Goal: Transaction & Acquisition: Book appointment/travel/reservation

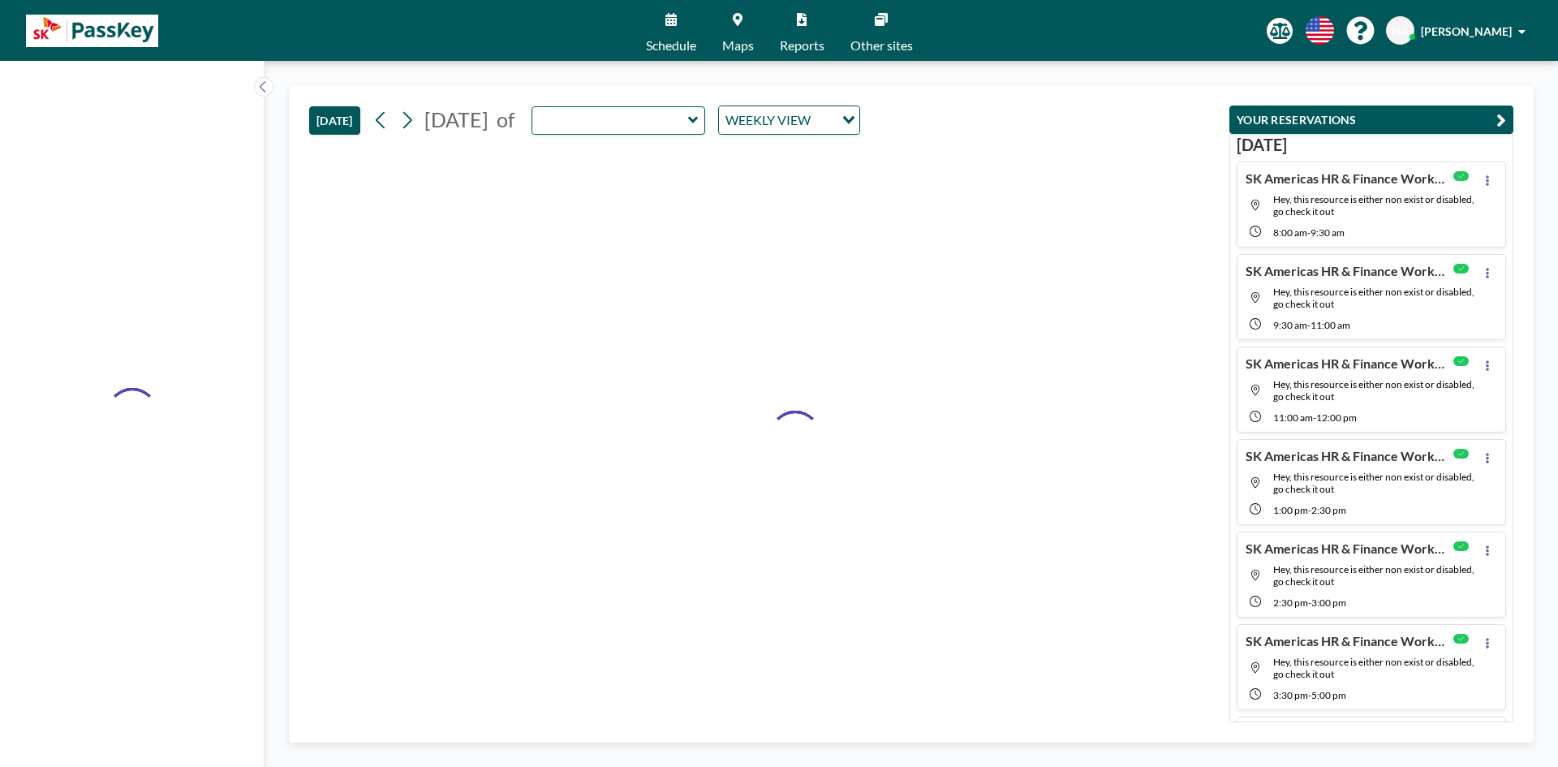
type input "Sapphire"
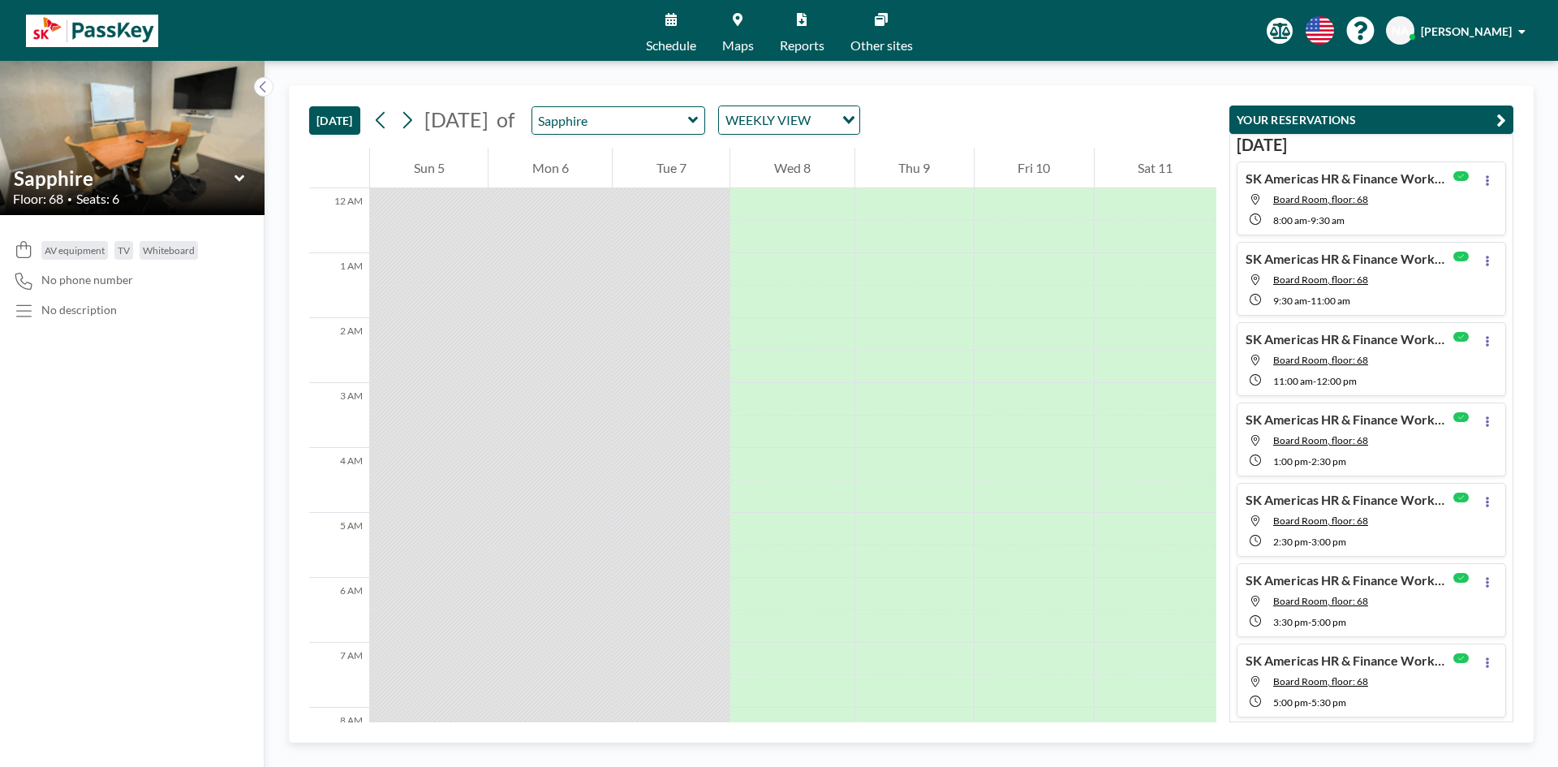
click at [699, 122] on icon at bounding box center [693, 120] width 11 height 16
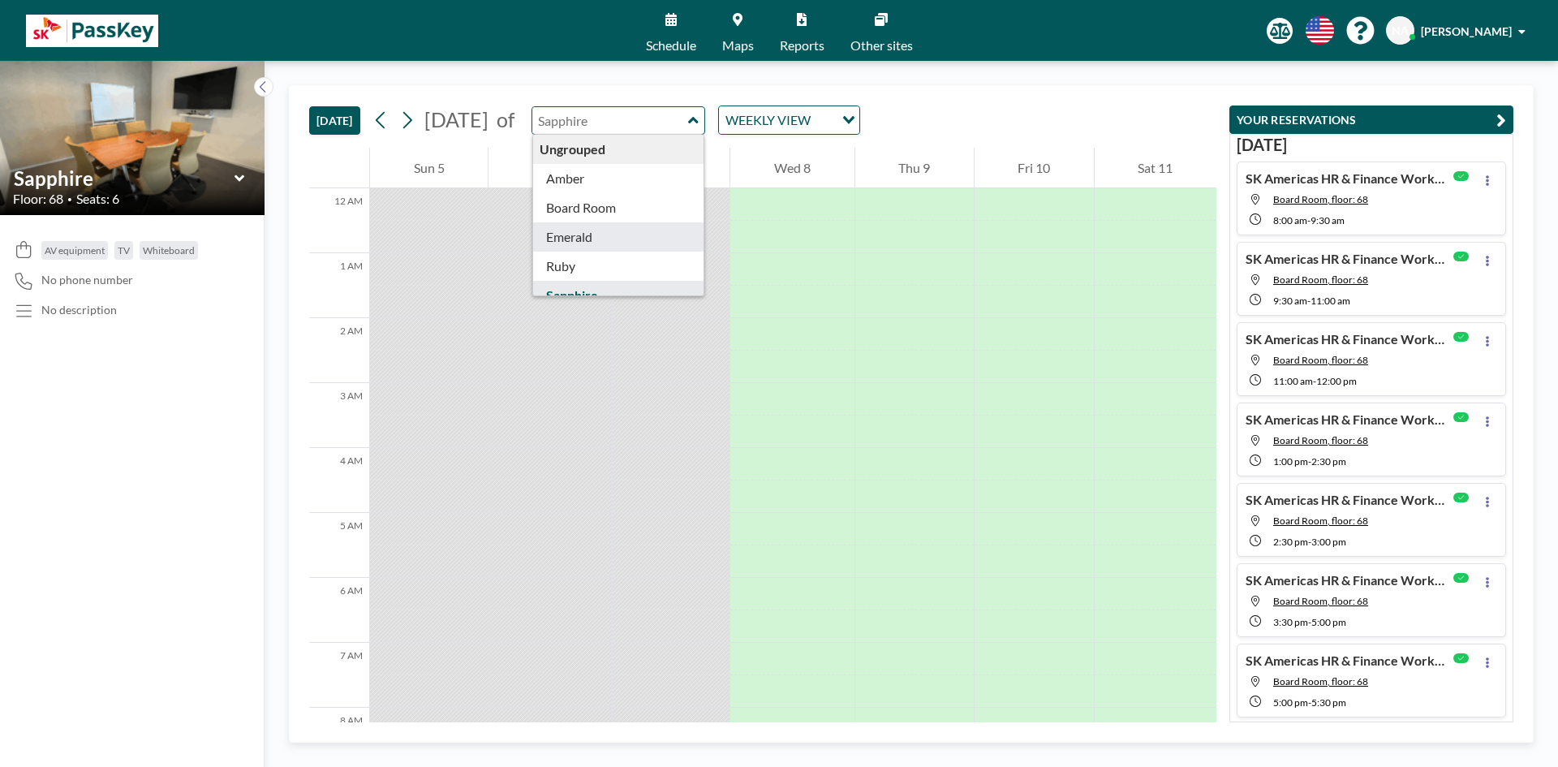
type input "Emerald"
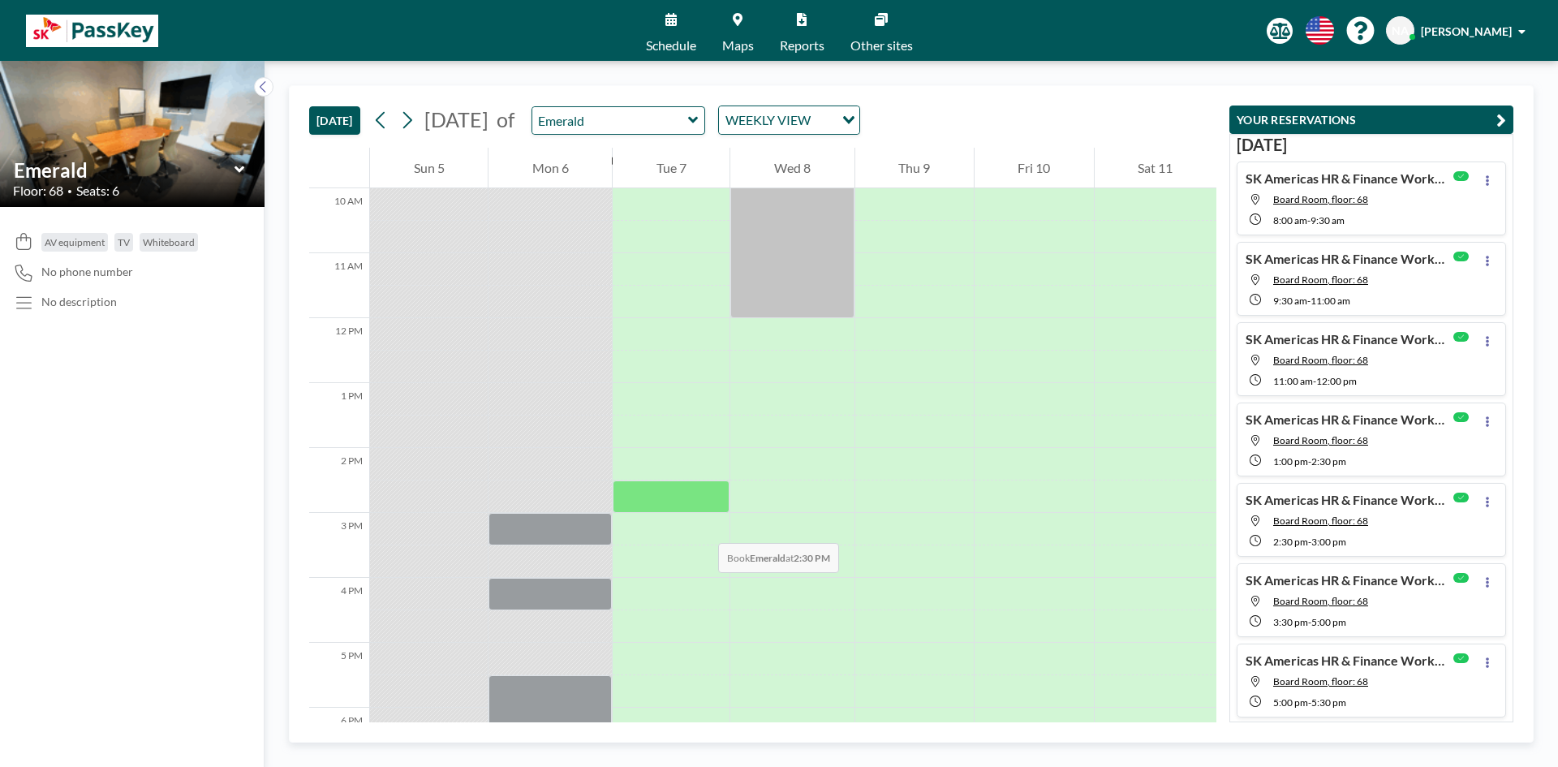
scroll to position [487, 0]
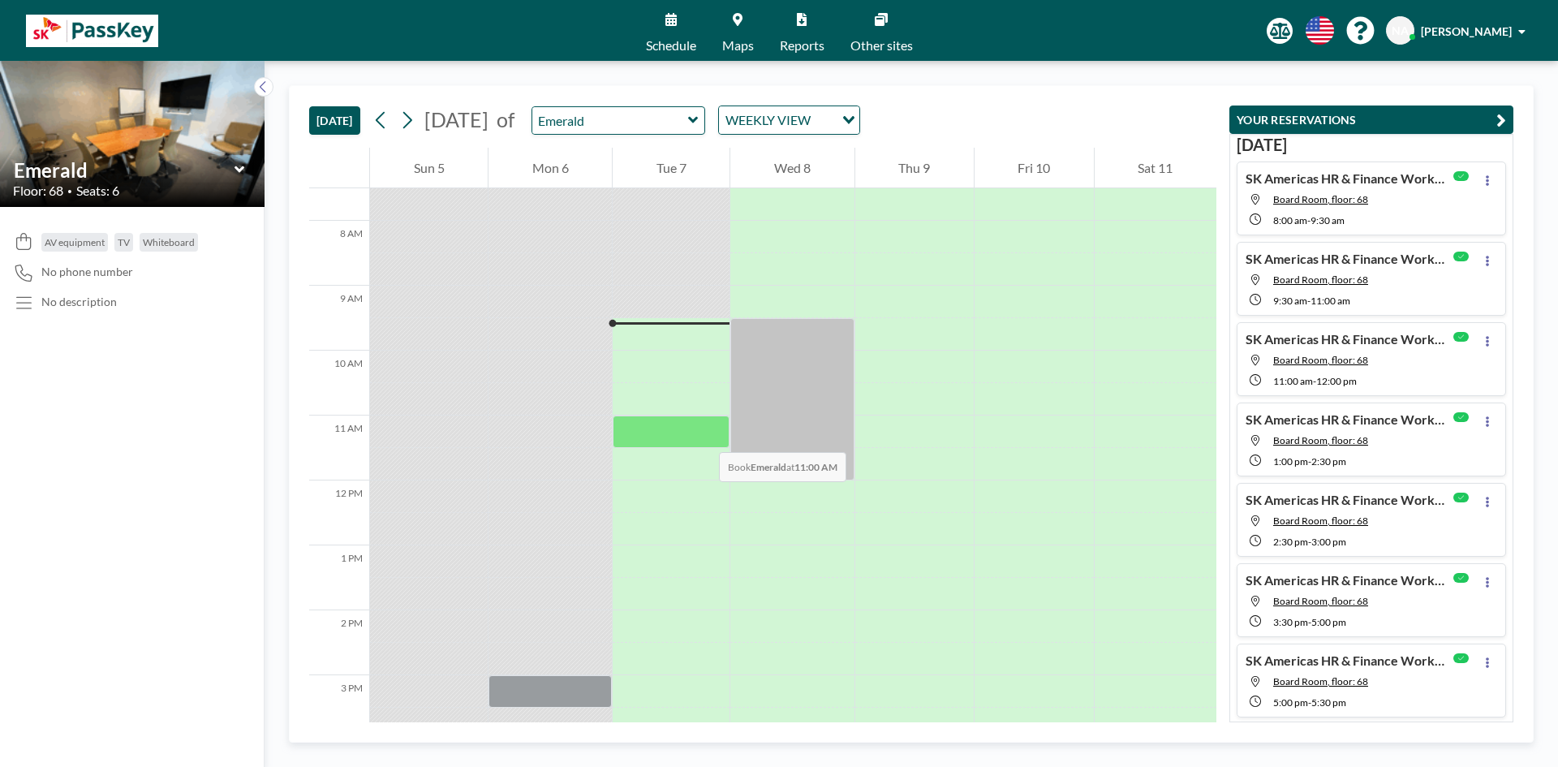
click at [704, 432] on div at bounding box center [671, 431] width 117 height 32
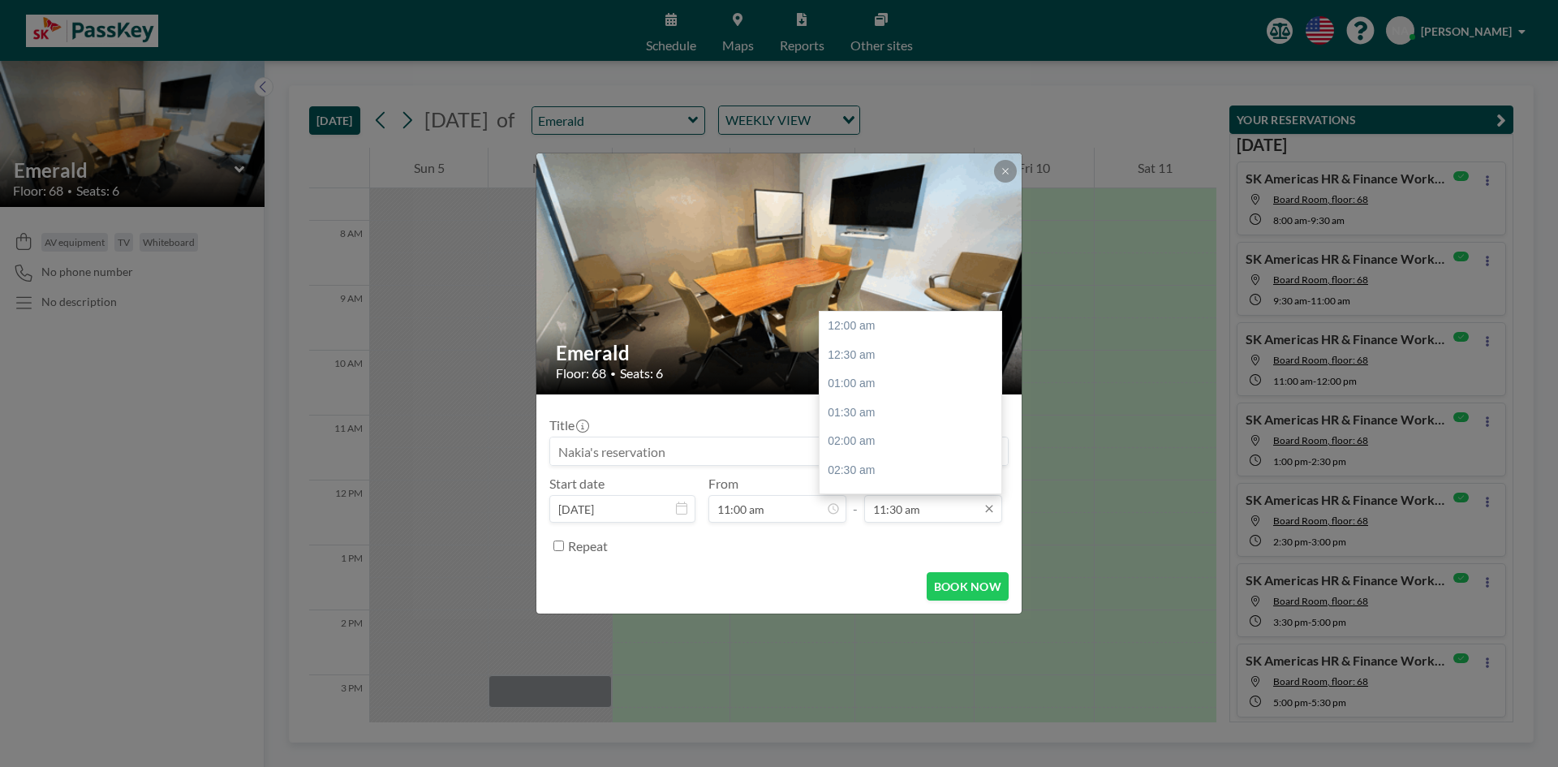
scroll to position [665, 0]
click at [928, 506] on input "11:30 am" at bounding box center [933, 509] width 138 height 28
click at [865, 386] on div "12:30 pm" at bounding box center [915, 383] width 190 height 29
type input "12:30 pm"
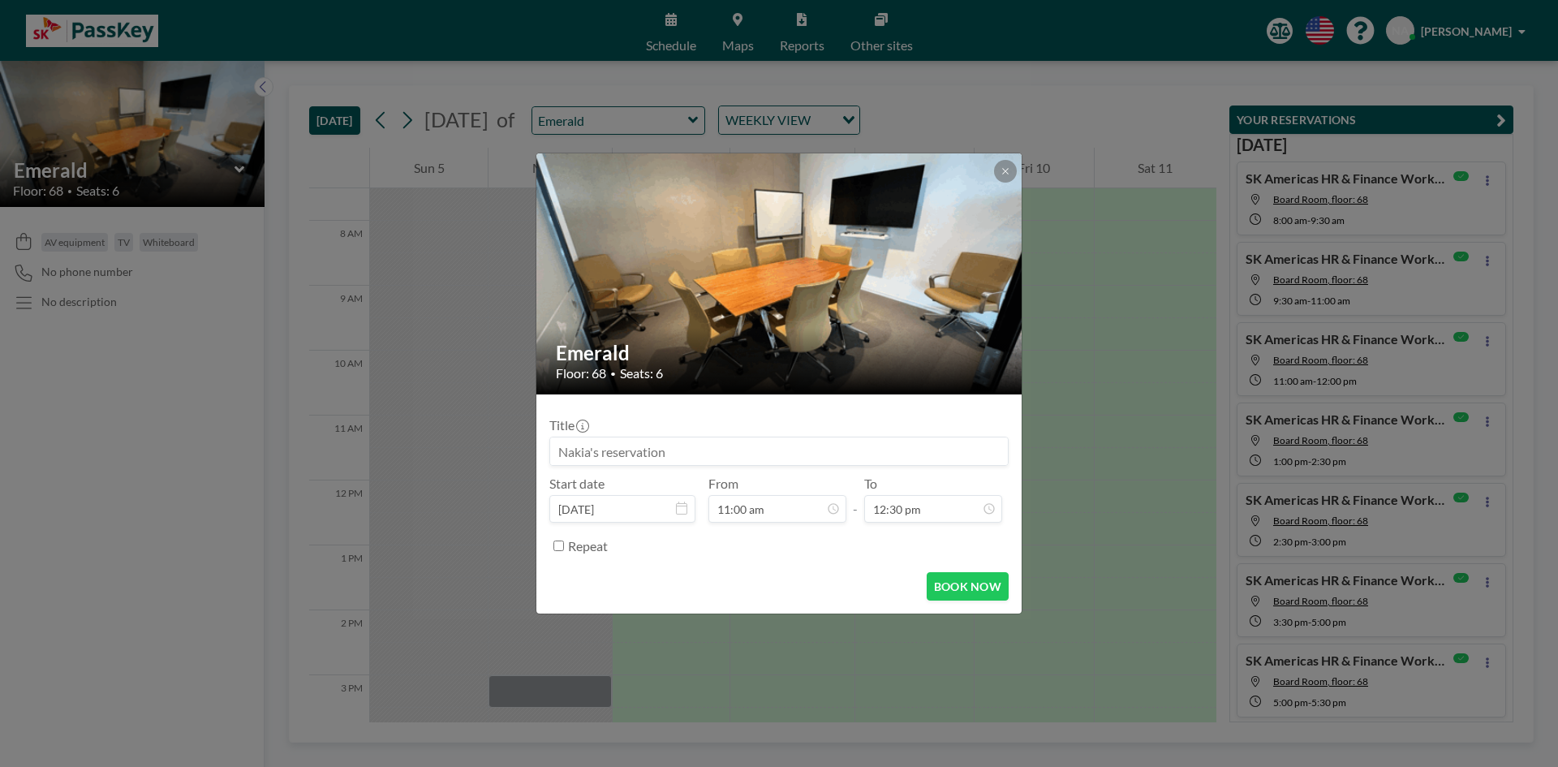
click at [579, 459] on input at bounding box center [779, 451] width 458 height 28
type input "SKA HR"
click at [988, 581] on button "BOOK NOW" at bounding box center [968, 586] width 82 height 28
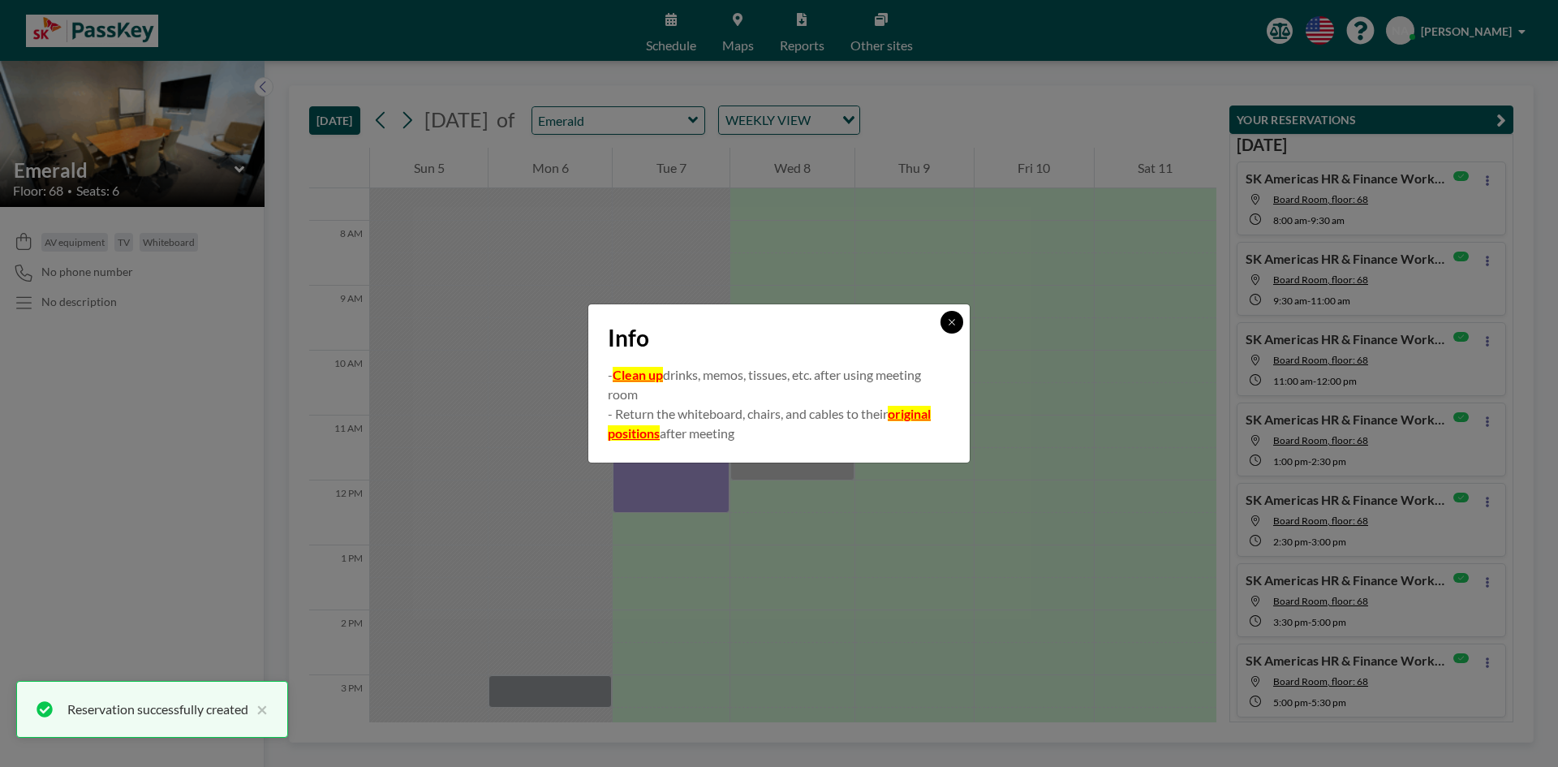
click at [956, 329] on button at bounding box center [952, 322] width 23 height 23
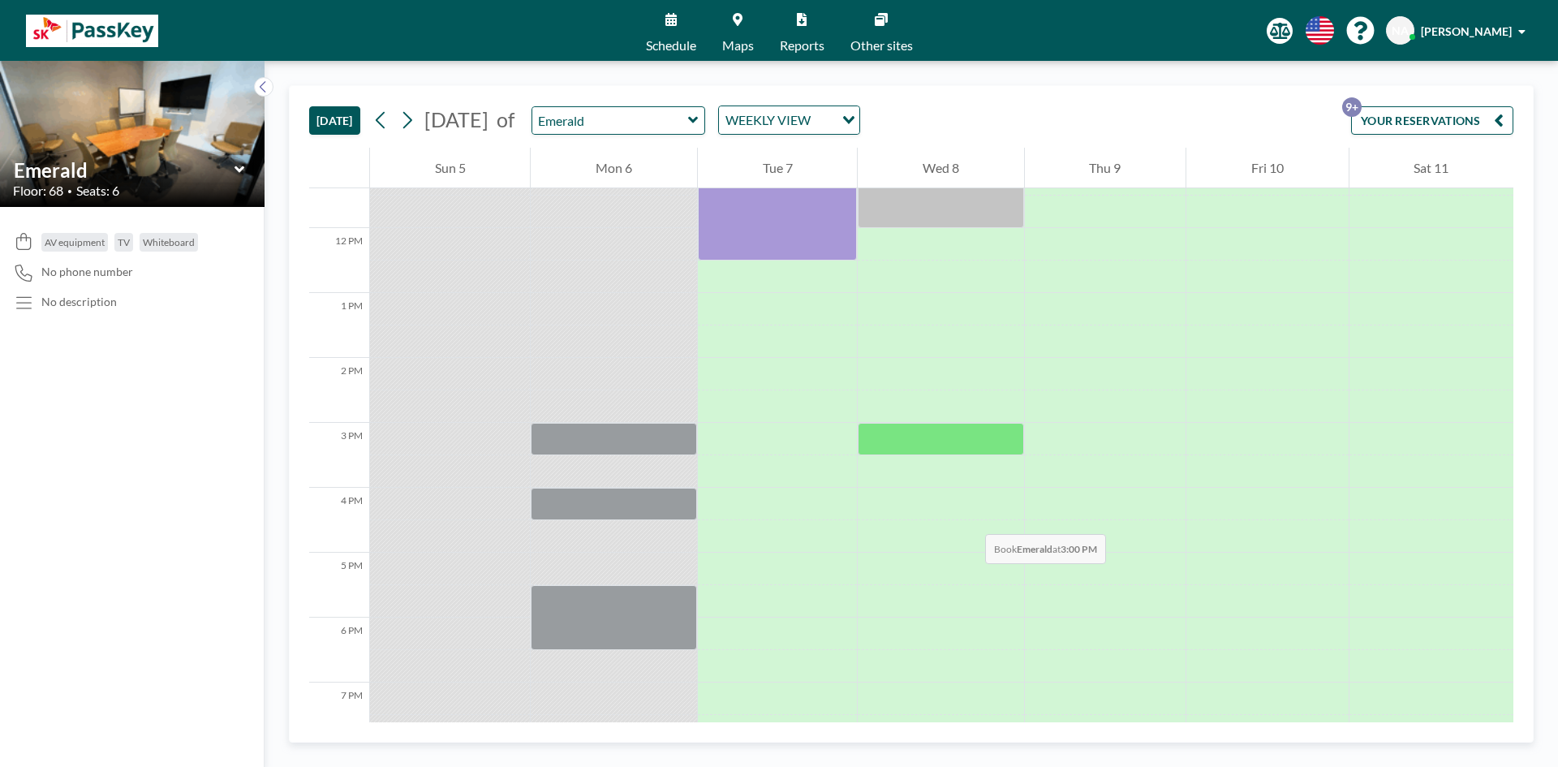
scroll to position [649, 0]
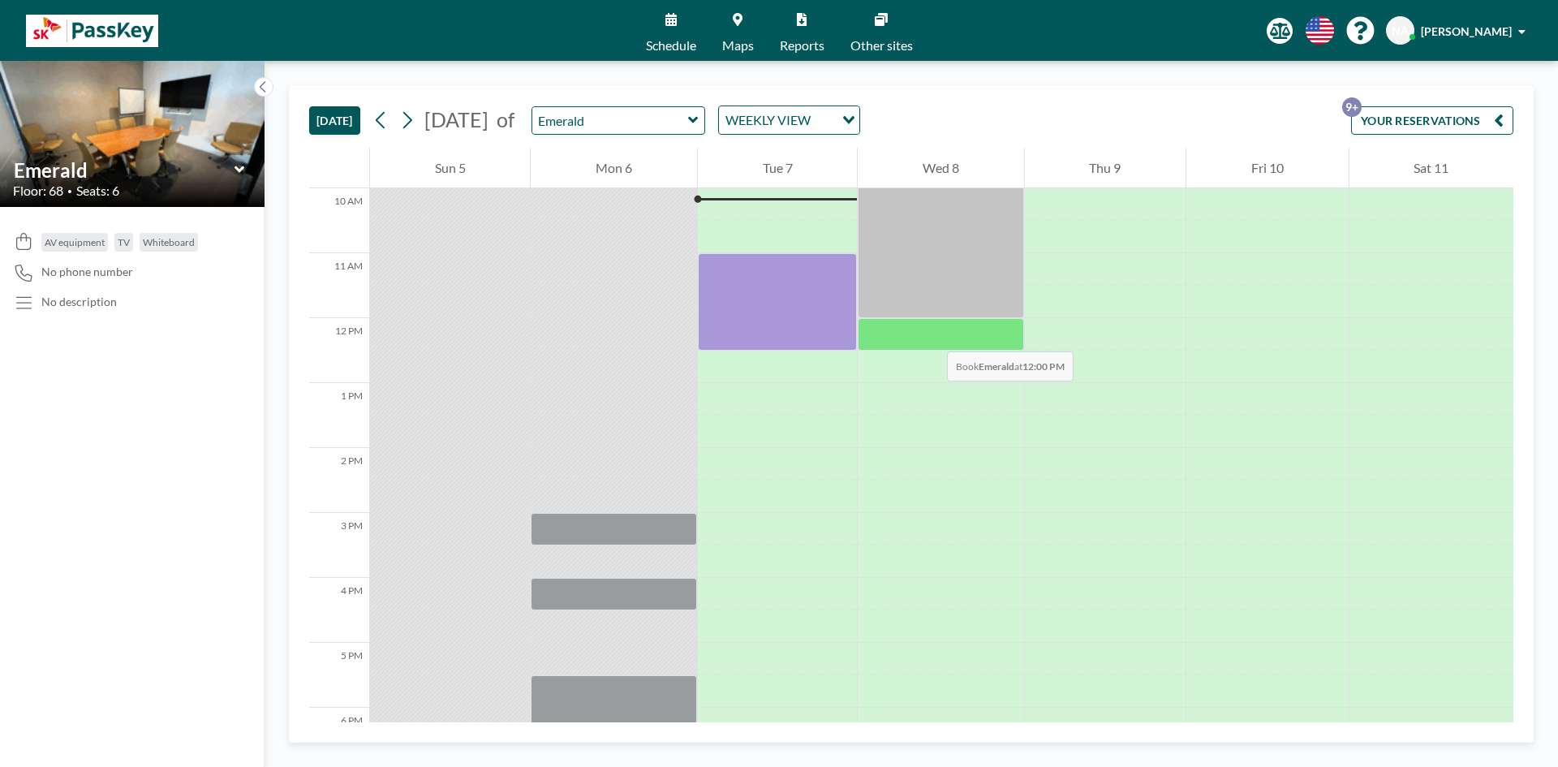
click at [931, 334] on div at bounding box center [941, 334] width 166 height 32
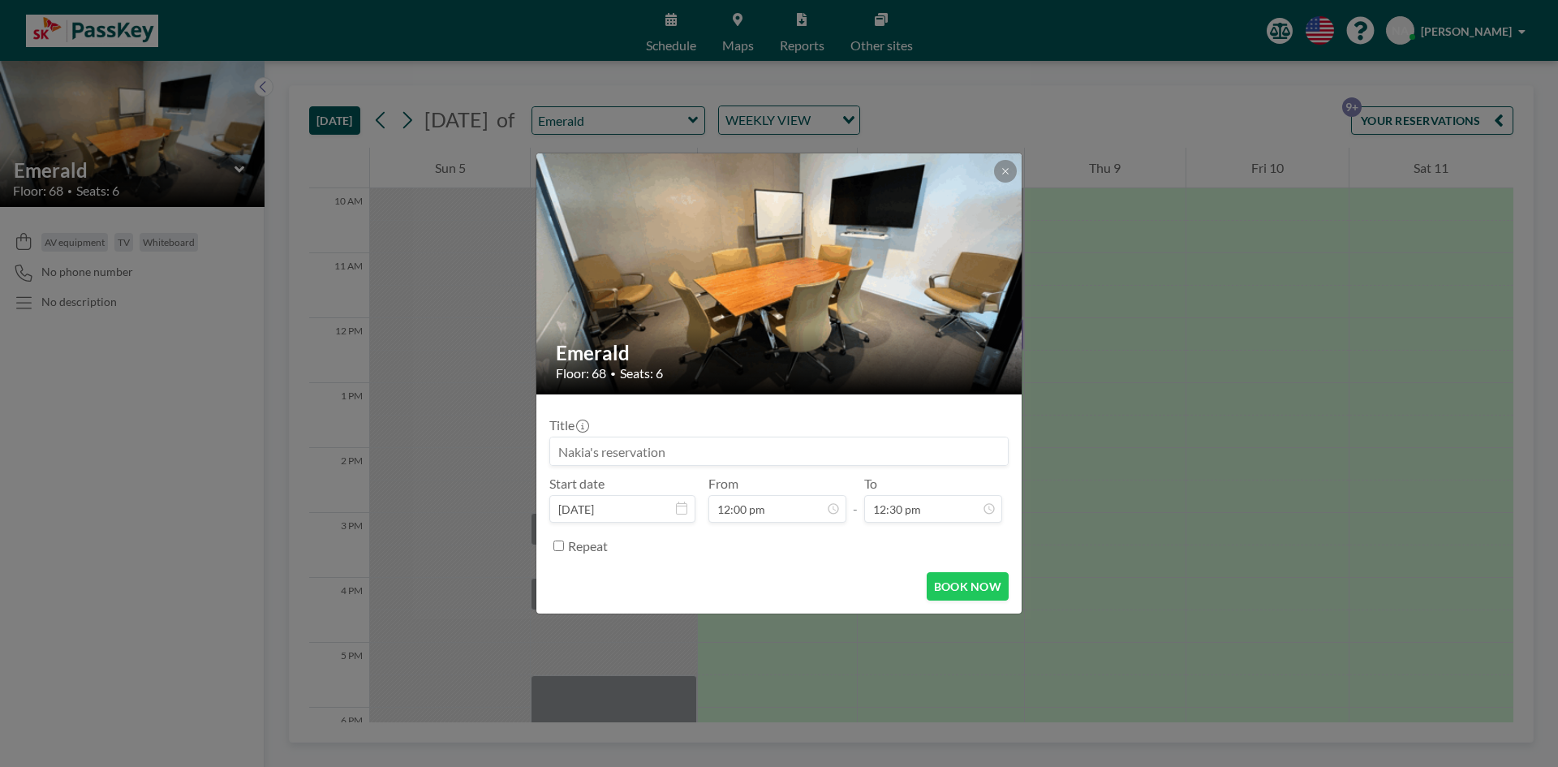
drag, startPoint x: 745, startPoint y: 442, endPoint x: 756, endPoint y: 441, distance: 11.4
click at [748, 440] on input at bounding box center [779, 451] width 458 height 28
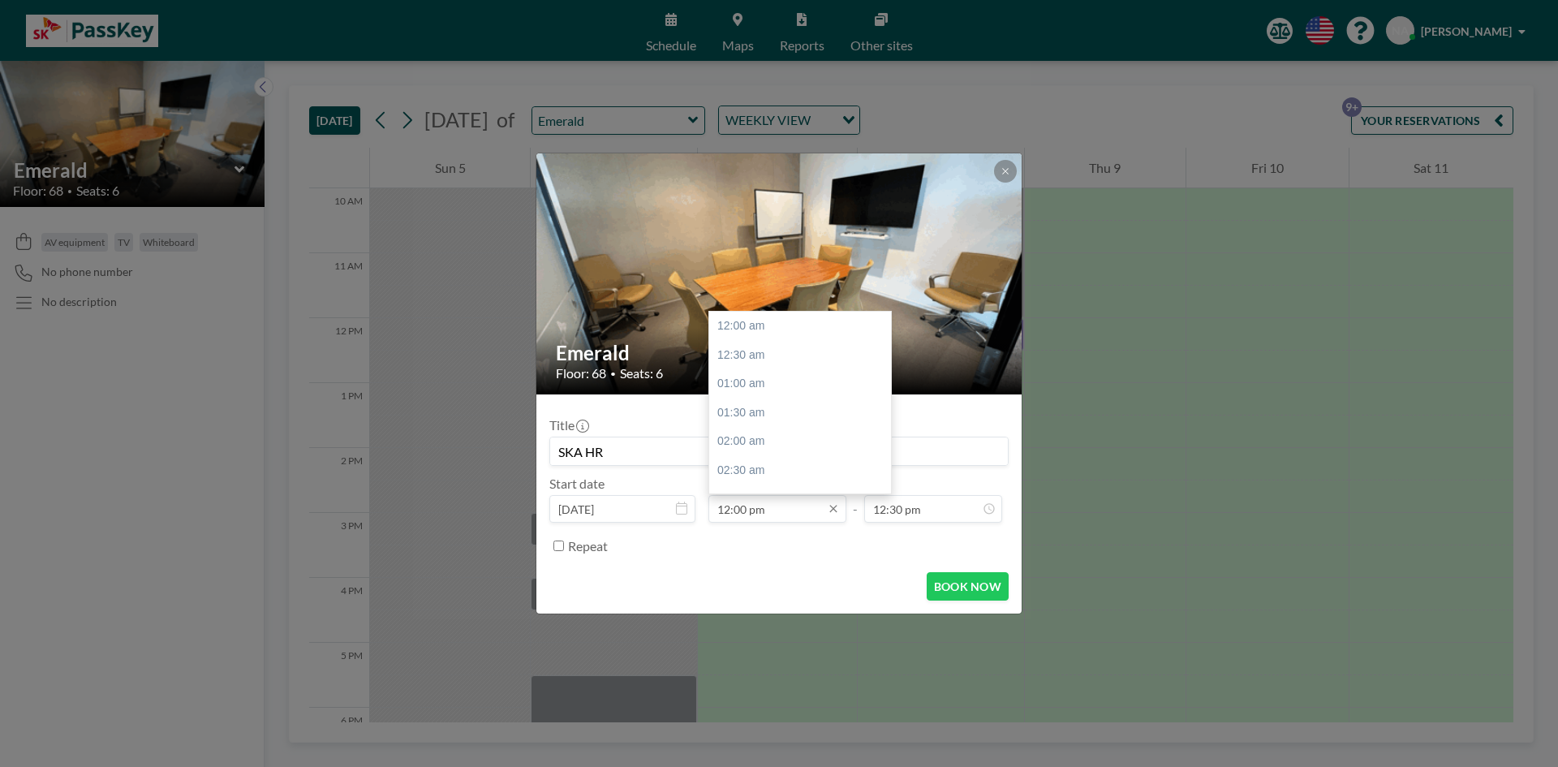
scroll to position [722, 0]
type input "SKA HR"
click at [745, 382] on div "01:00 pm" at bounding box center [804, 383] width 190 height 29
type input "01:00 pm"
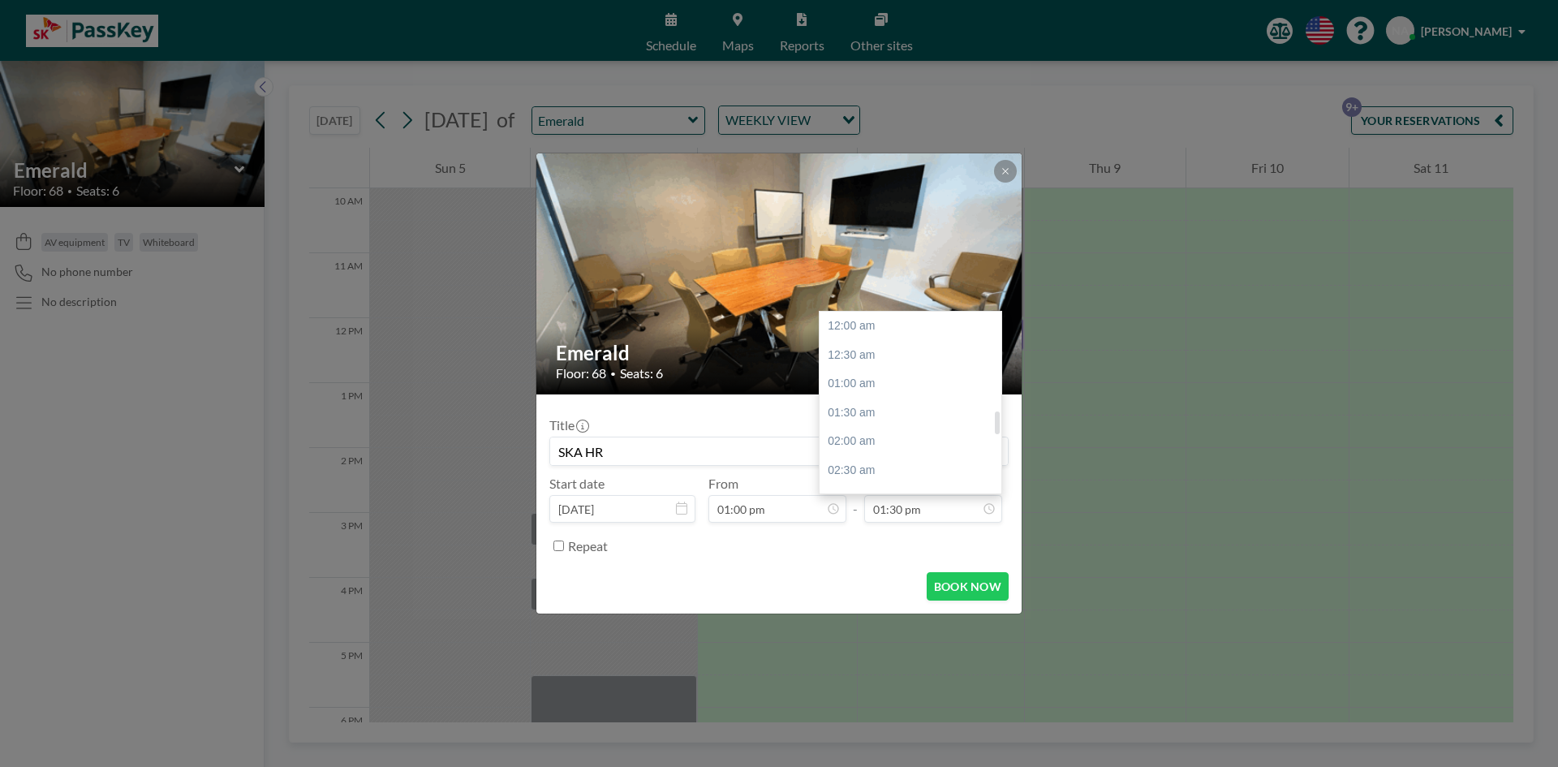
scroll to position [780, 0]
click at [872, 468] on div "04:00 pm" at bounding box center [915, 470] width 190 height 29
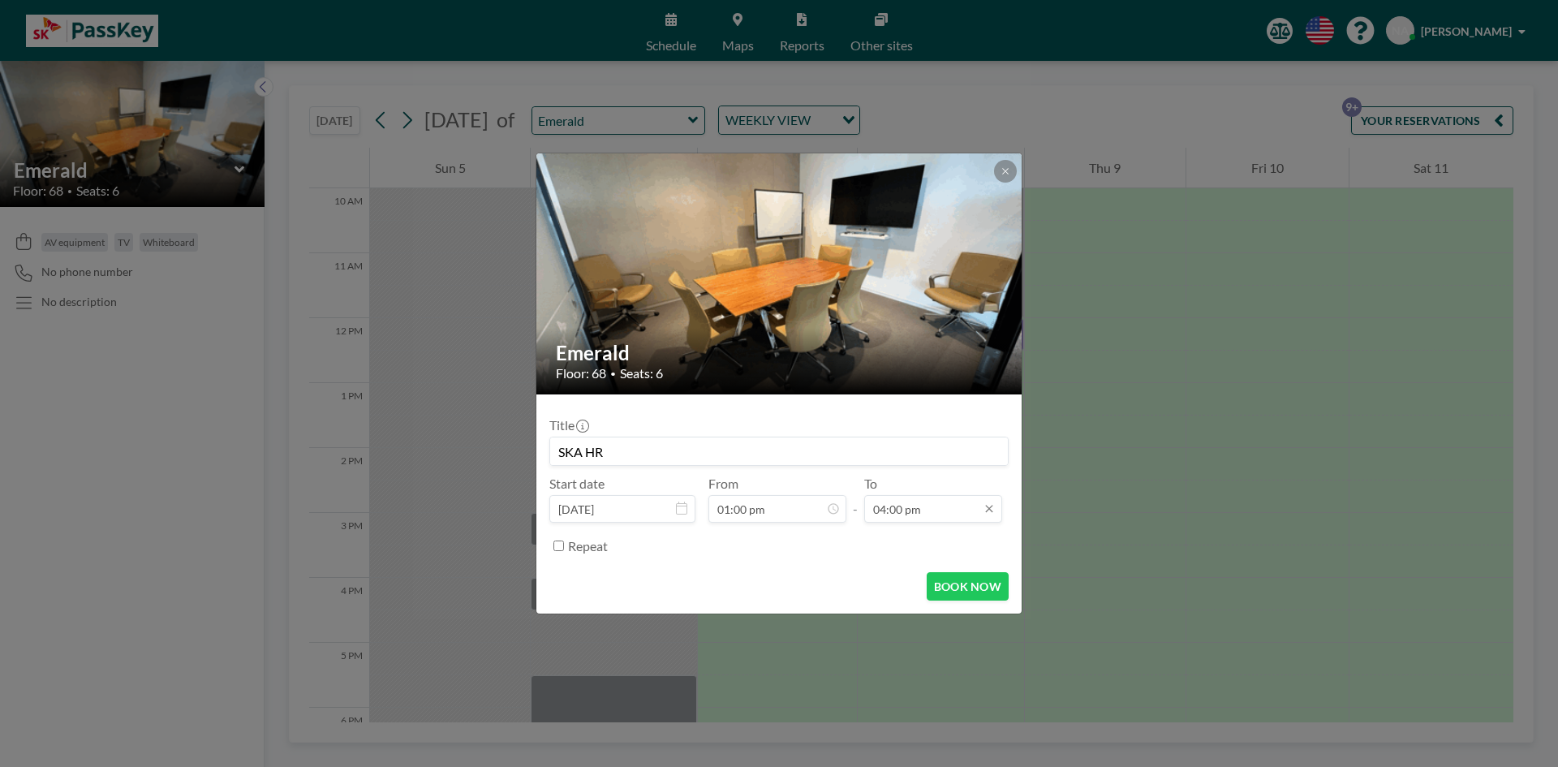
click at [945, 519] on input "04:00 pm" at bounding box center [933, 509] width 138 height 28
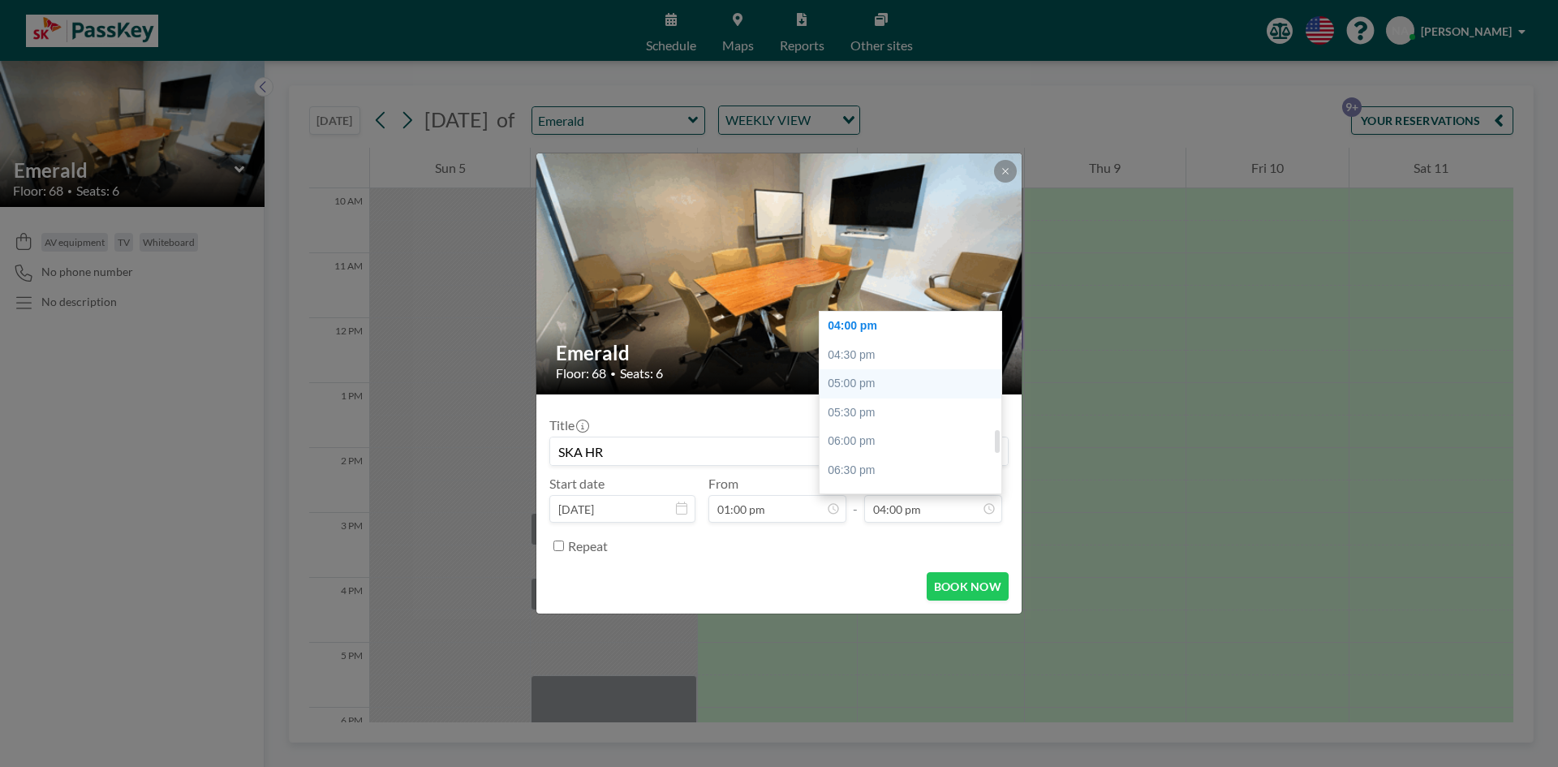
click at [886, 393] on div "05:00 pm" at bounding box center [915, 383] width 190 height 29
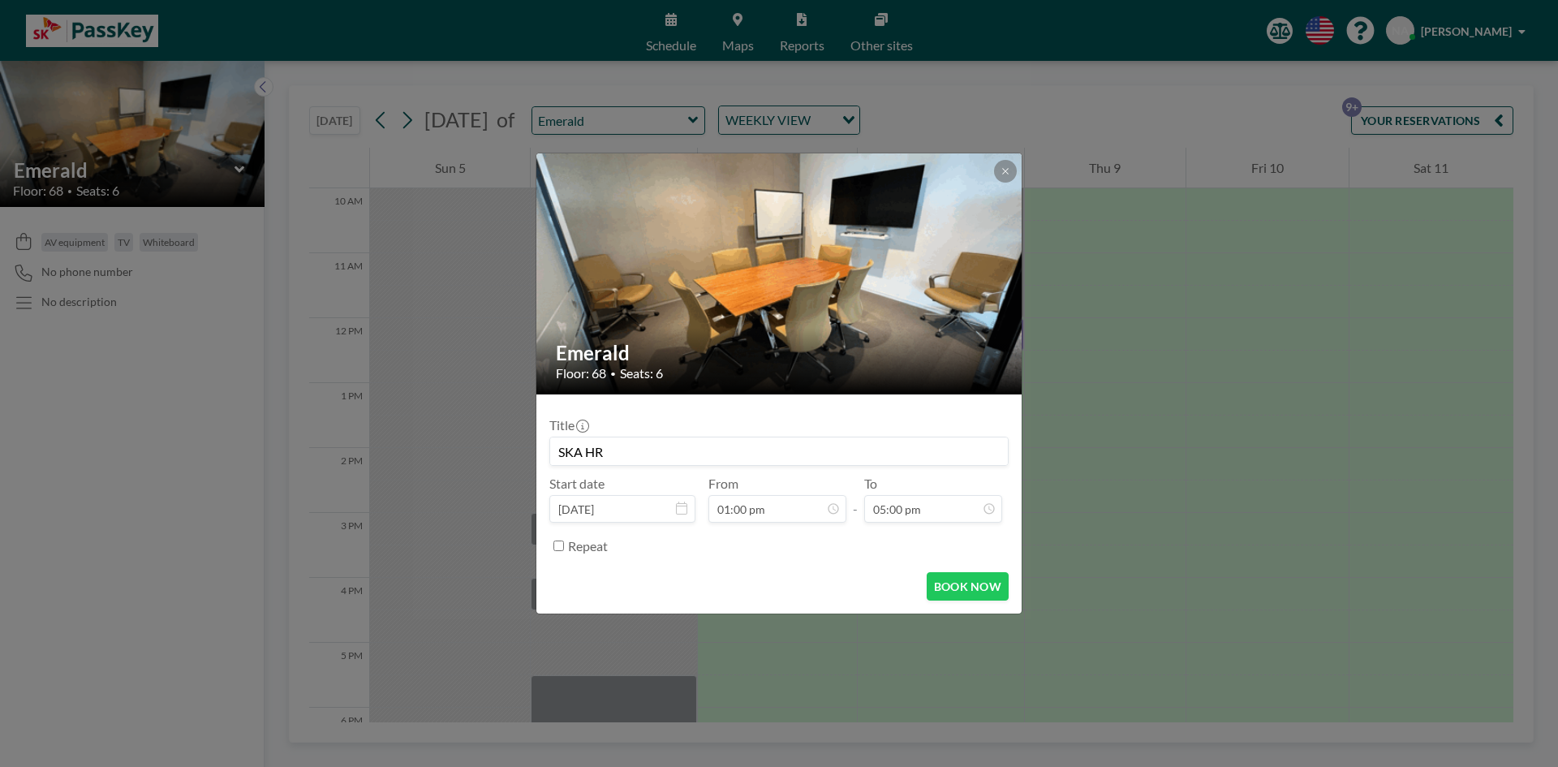
scroll to position [982, 0]
click at [978, 600] on button "BOOK NOW" at bounding box center [968, 586] width 82 height 28
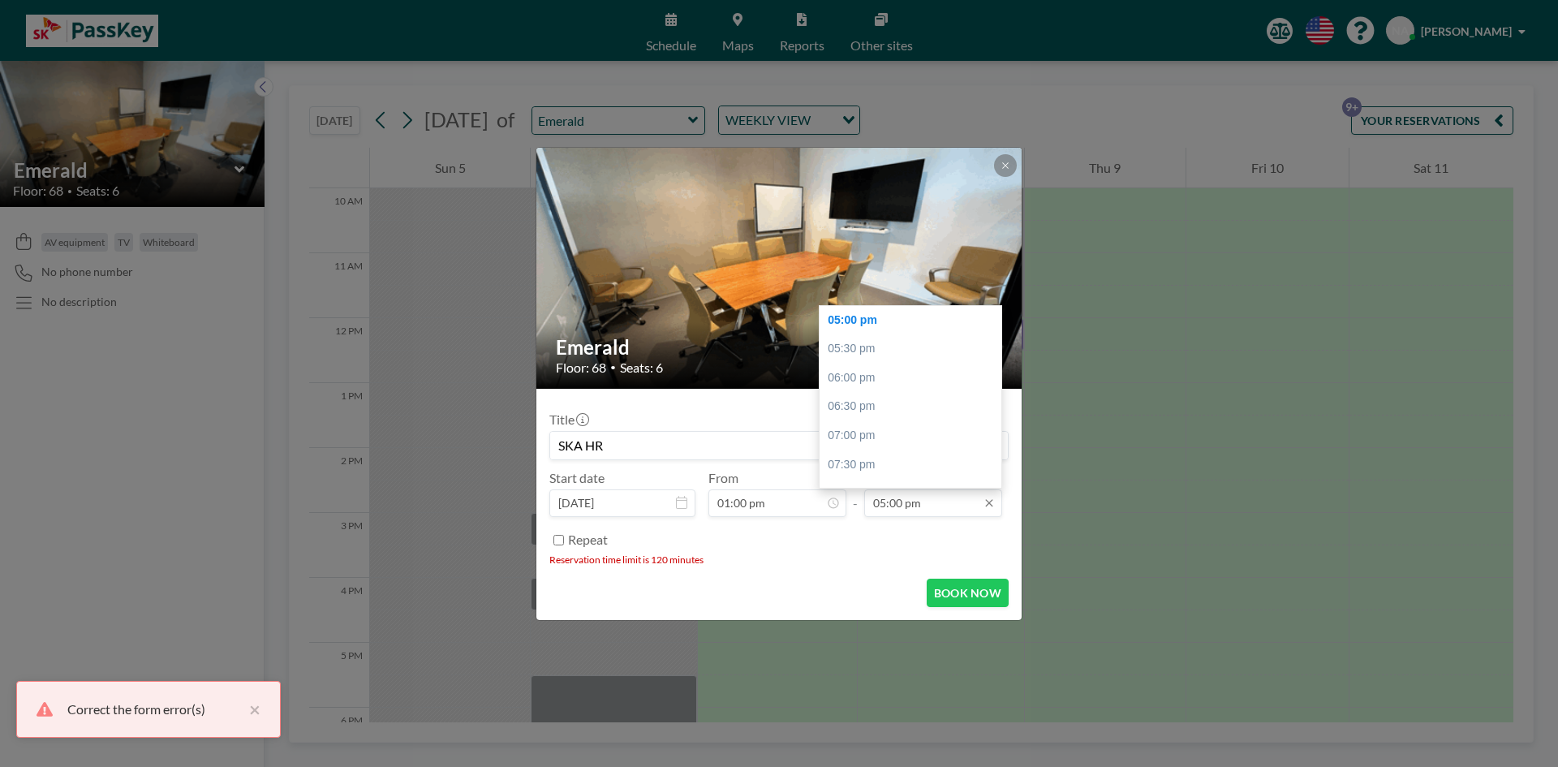
click at [918, 498] on input "05:00 pm" at bounding box center [933, 503] width 138 height 28
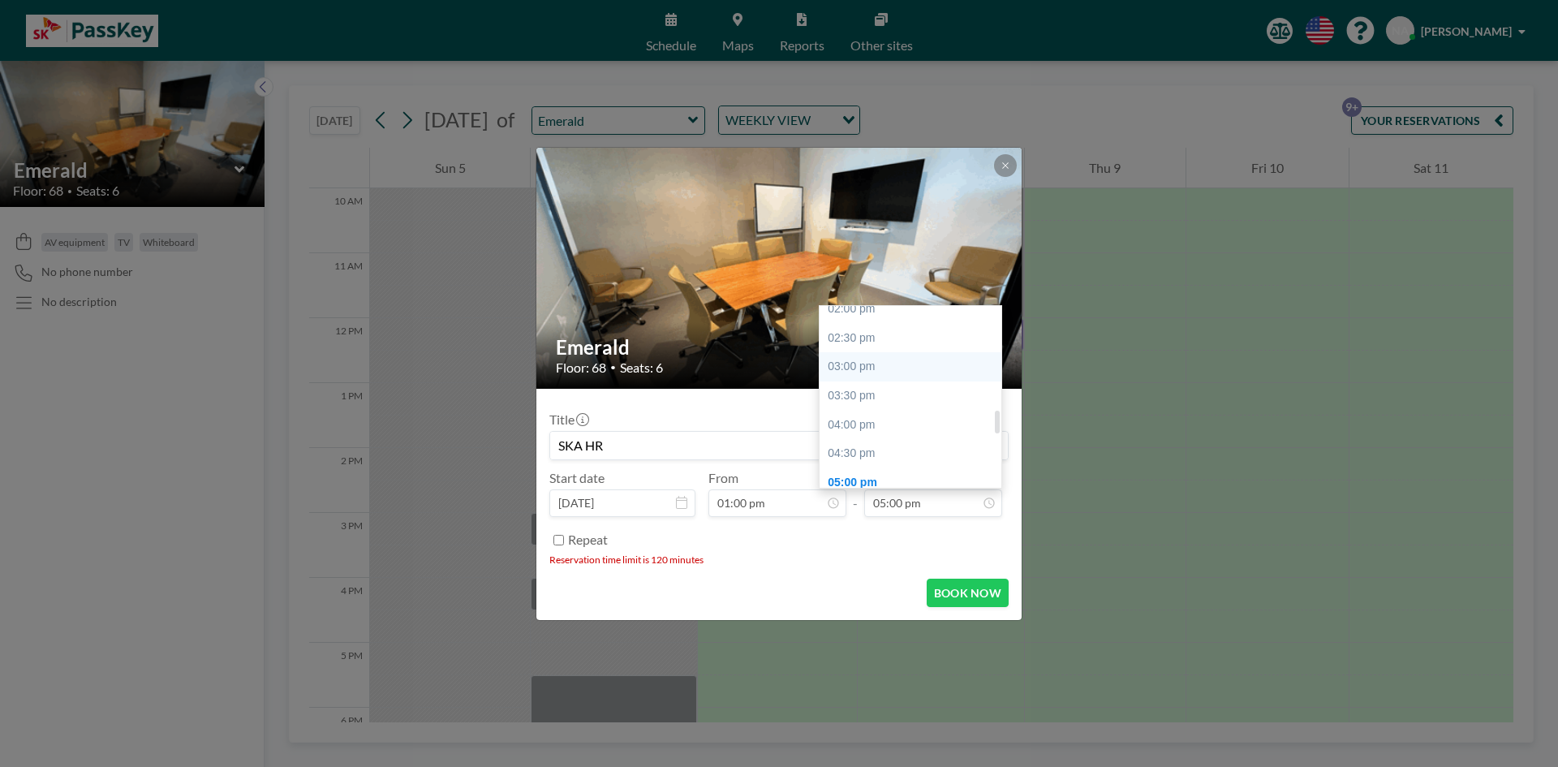
click at [864, 367] on div "03:00 pm" at bounding box center [915, 366] width 190 height 29
type input "03:00 pm"
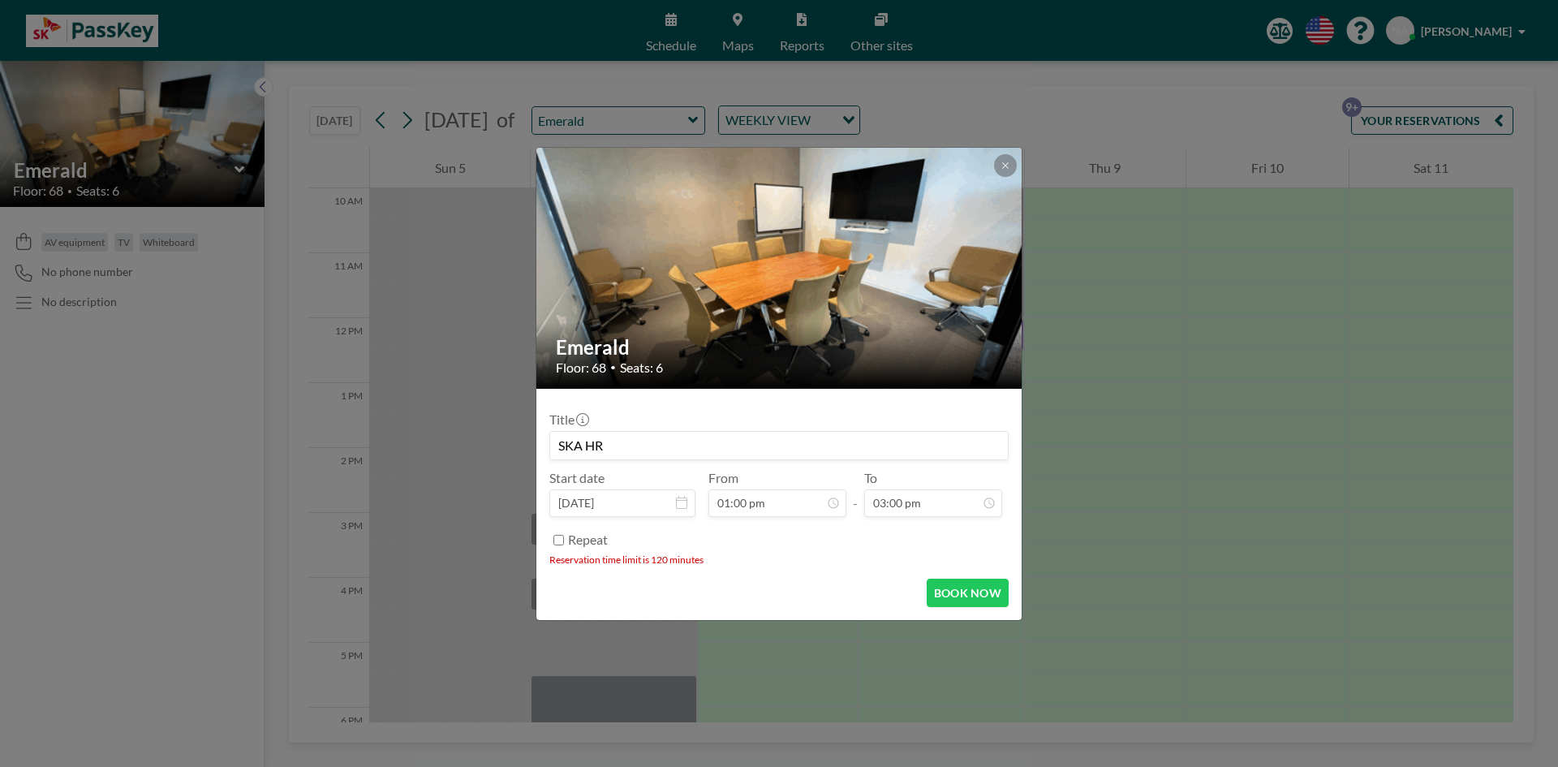
scroll to position [867, 0]
click at [958, 592] on button "BOOK NOW" at bounding box center [968, 593] width 82 height 28
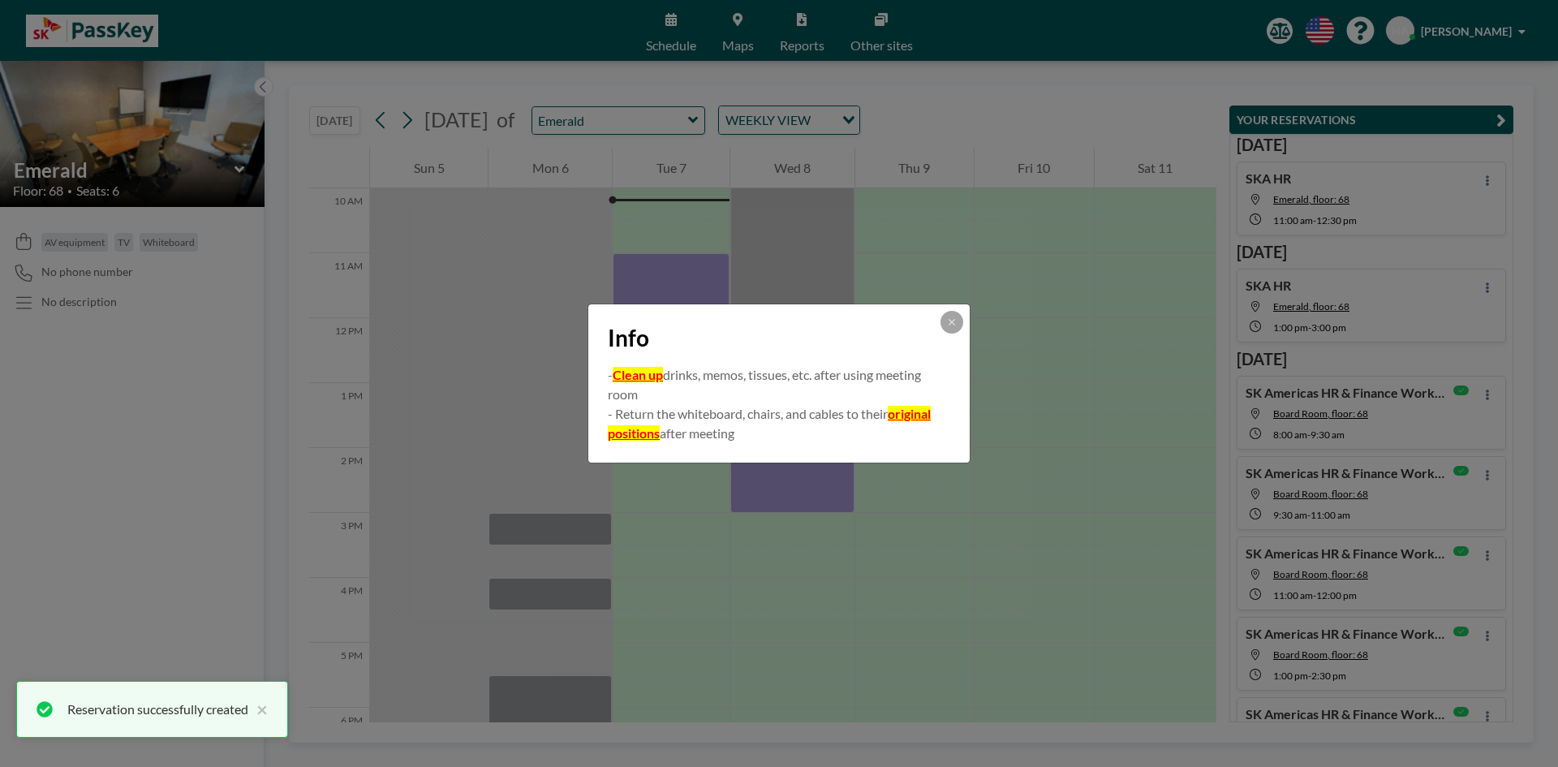
click at [947, 316] on button at bounding box center [952, 322] width 23 height 23
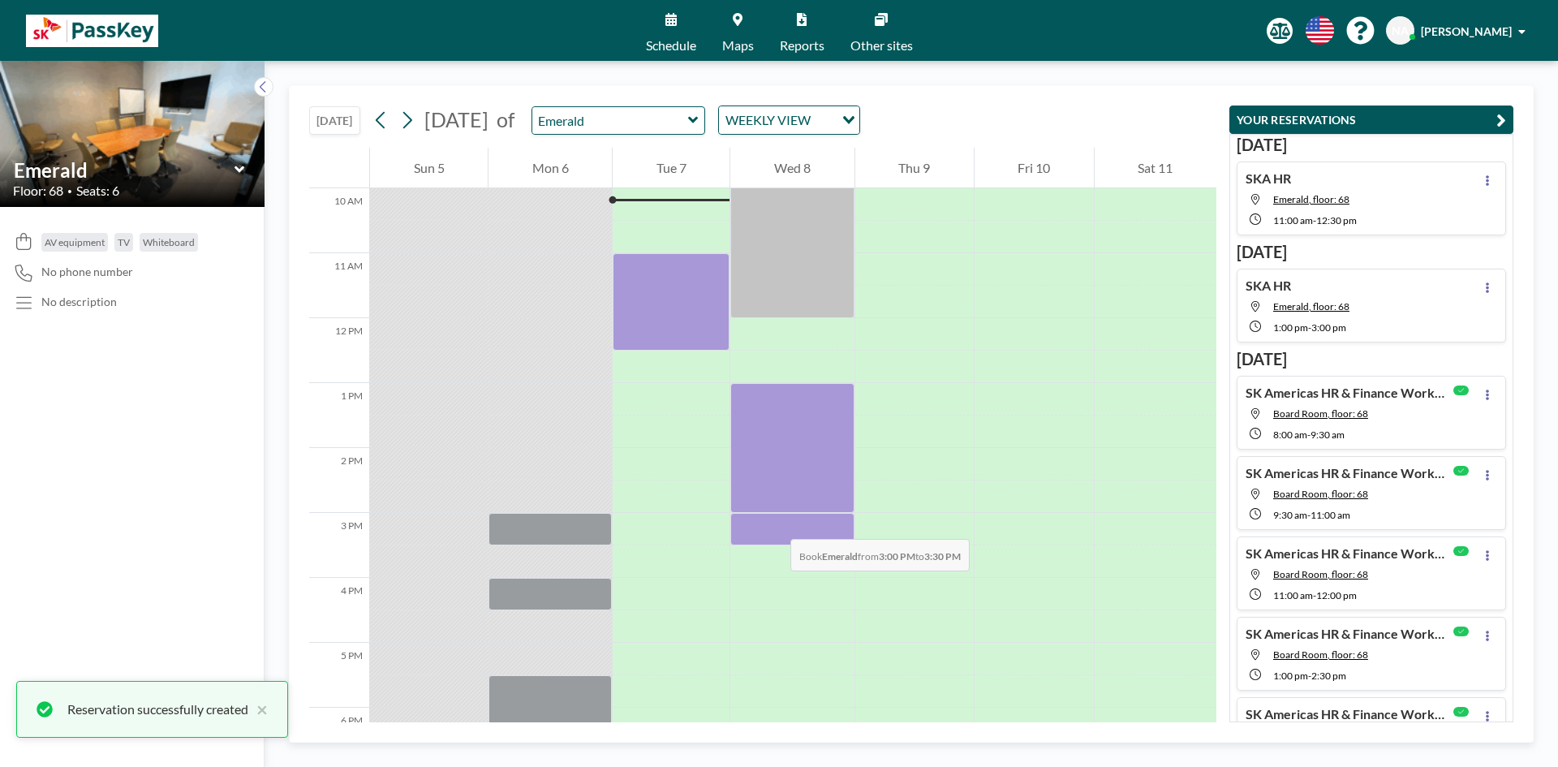
click at [774, 523] on div at bounding box center [791, 529] width 123 height 32
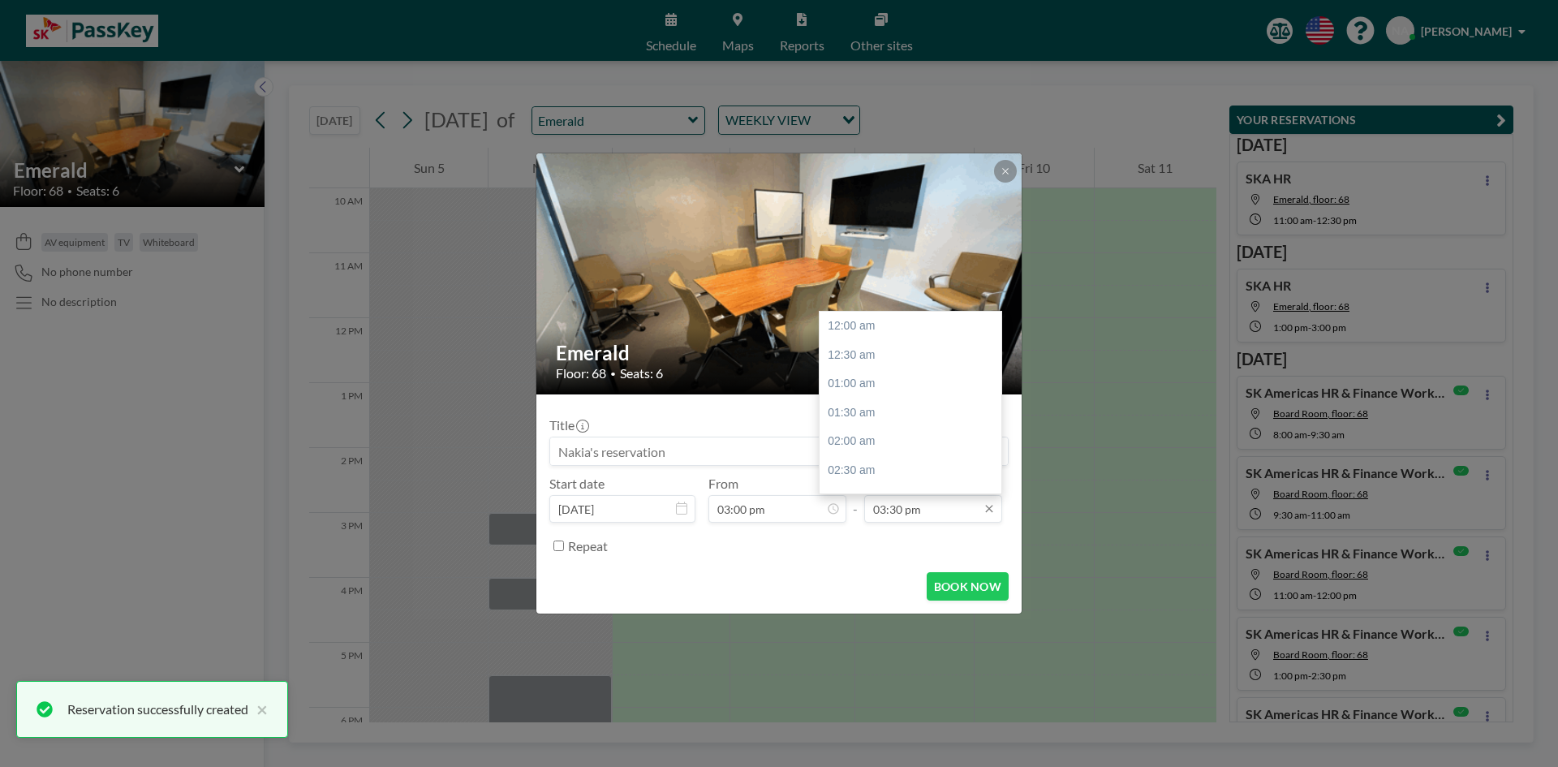
scroll to position [895, 0]
click at [899, 514] on input "03:30 pm" at bounding box center [933, 509] width 138 height 28
click at [858, 410] on div "05:00 pm" at bounding box center [915, 412] width 190 height 29
type input "05:00 pm"
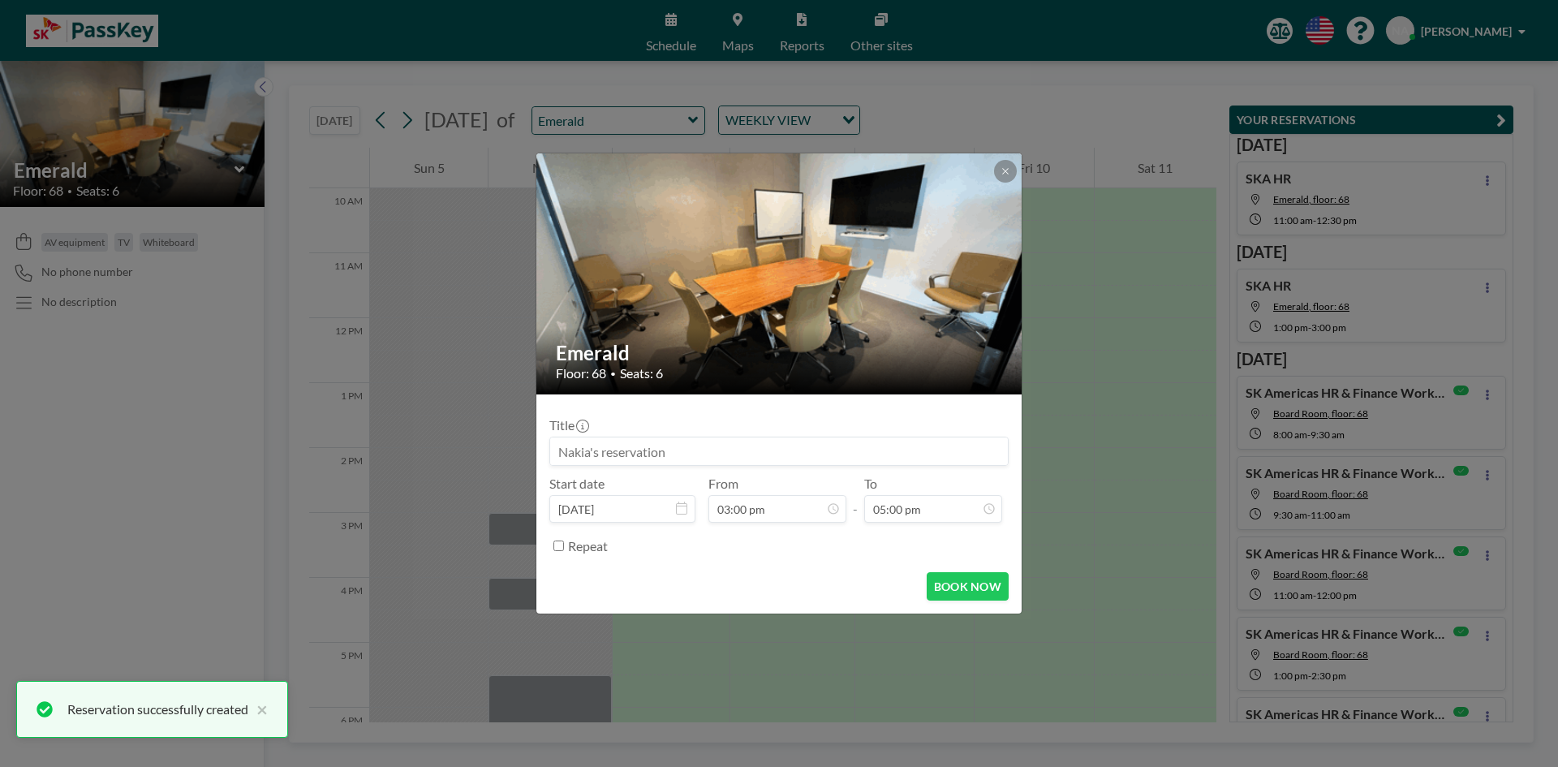
click at [704, 453] on input at bounding box center [779, 451] width 458 height 28
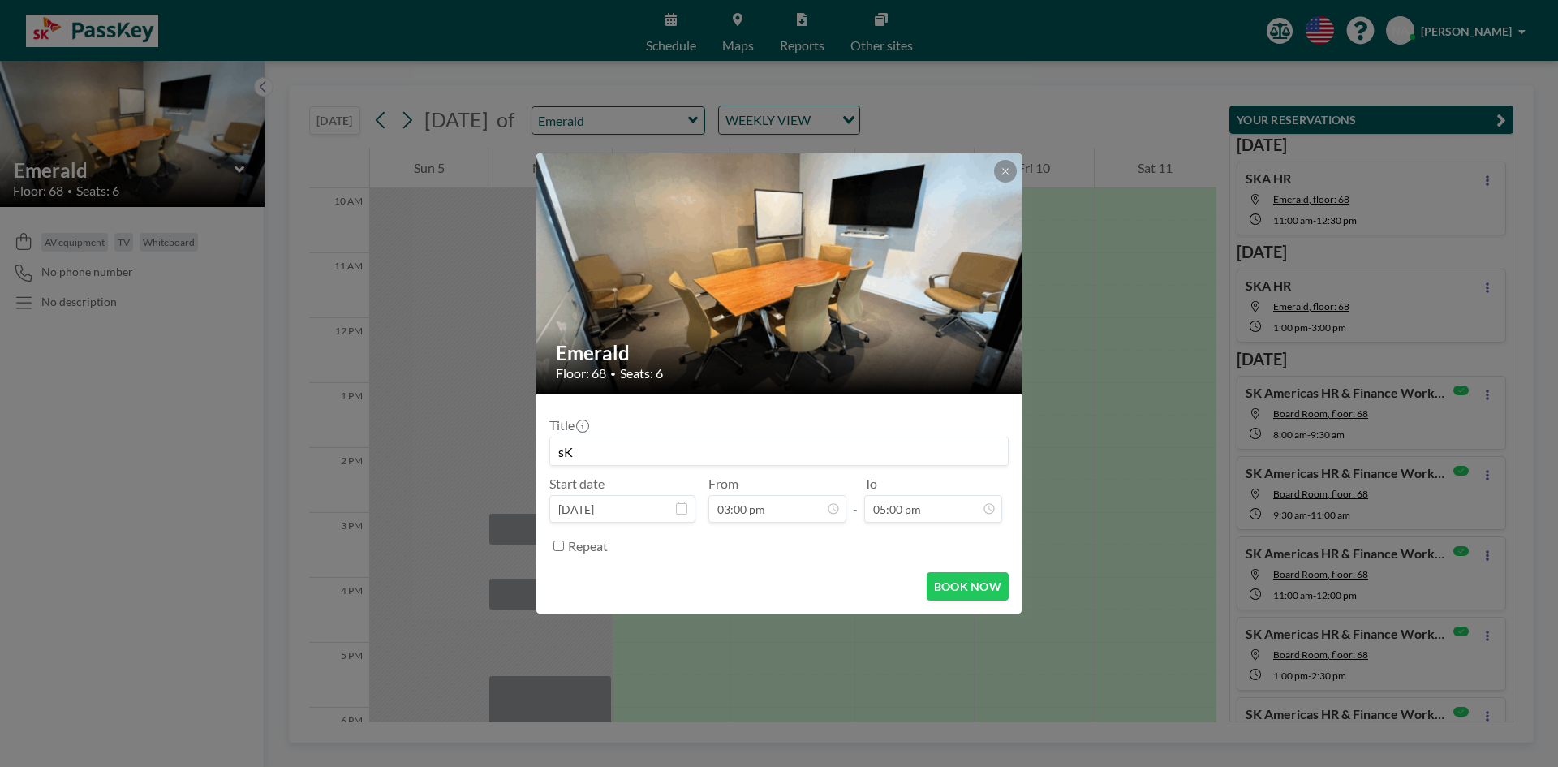
type input "s"
type input "SKA HR"
click at [949, 587] on button "BOOK NOW" at bounding box center [968, 586] width 82 height 28
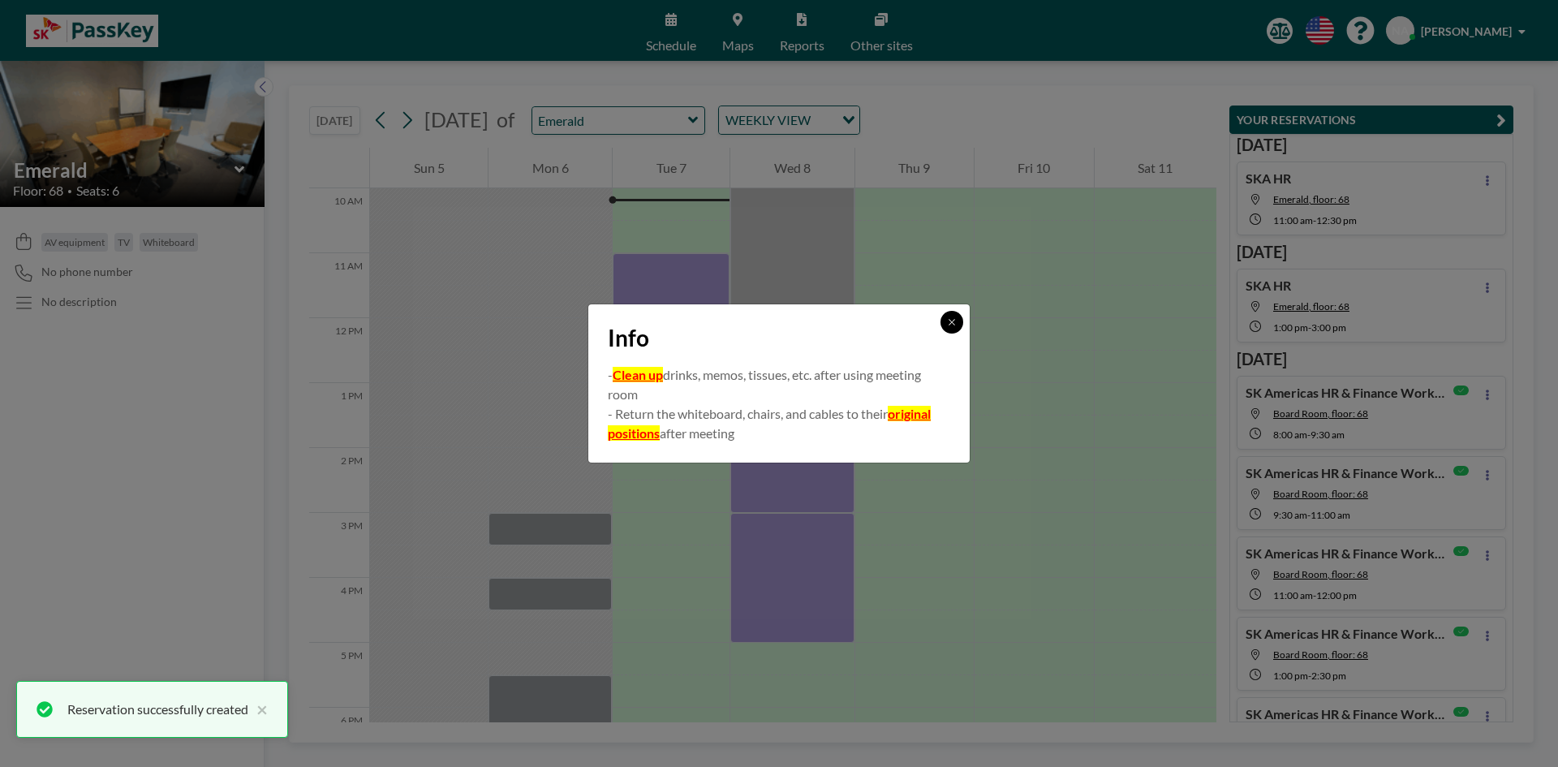
click at [951, 325] on icon at bounding box center [952, 322] width 10 height 10
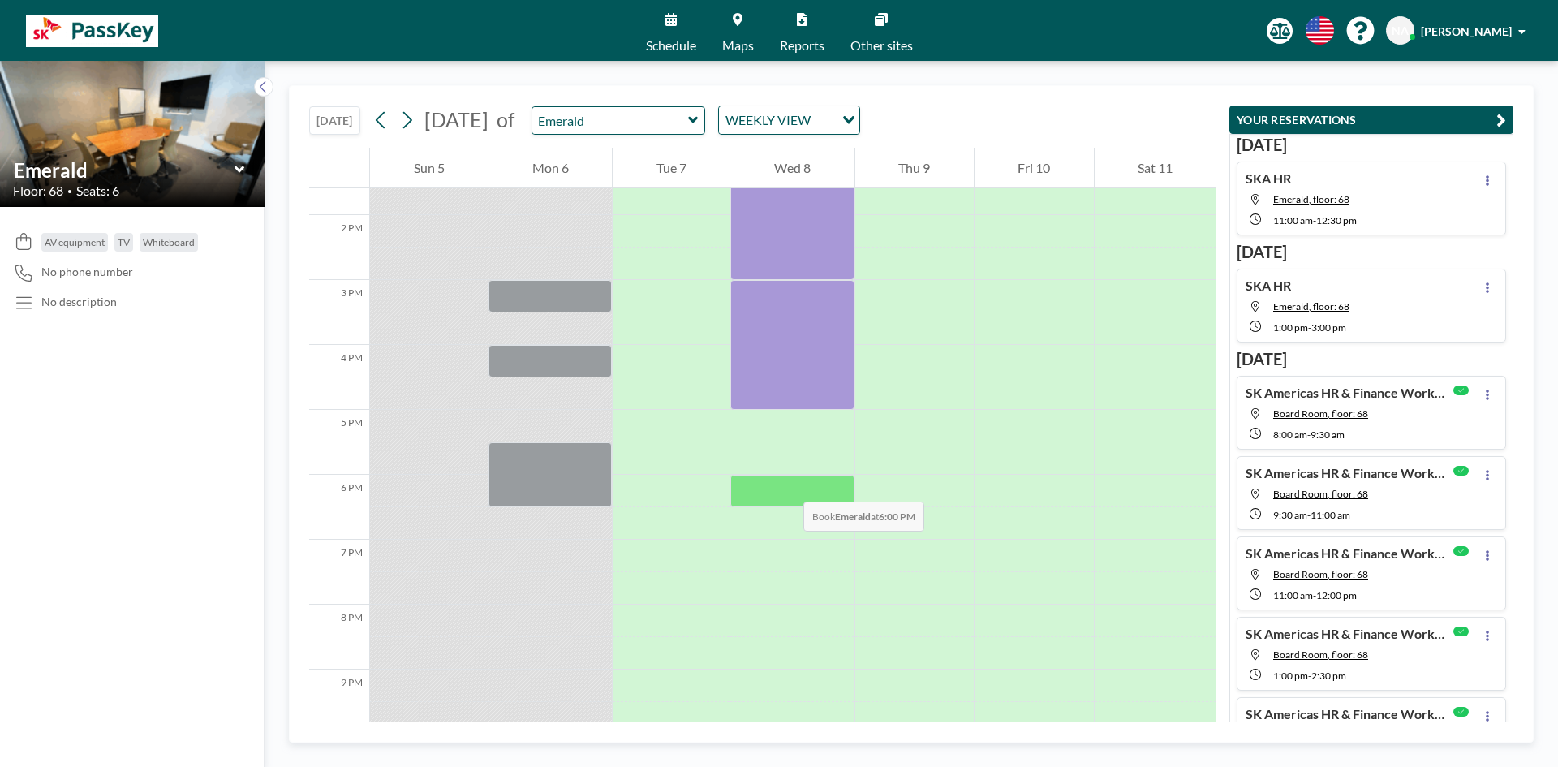
scroll to position [893, 0]
